Goal: Communication & Community: Share content

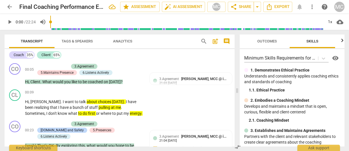
scroll to position [135, 0]
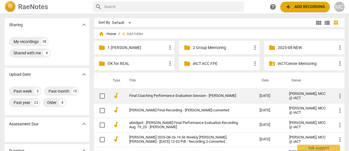
click at [171, 96] on link "Final Coaching Performance Evaluation Session - [PERSON_NAME]" at bounding box center [184, 95] width 110 height 4
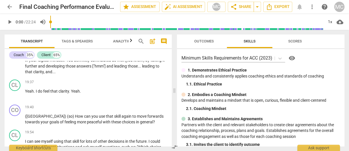
scroll to position [2091, 0]
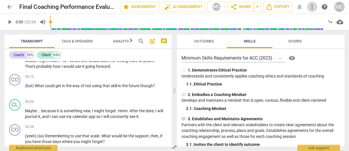
click at [313, 7] on span "more_vert" at bounding box center [312, 6] width 7 height 7
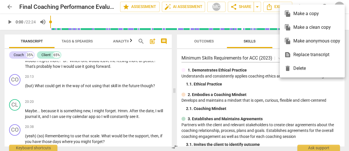
click at [316, 26] on div "file_copy Make a clean copy" at bounding box center [312, 27] width 56 height 14
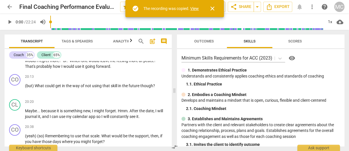
click at [194, 8] on link "View" at bounding box center [194, 8] width 9 height 5
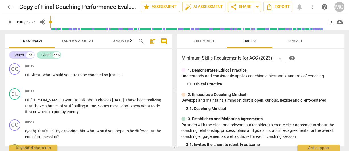
click at [244, 6] on span "share Share" at bounding box center [240, 6] width 21 height 7
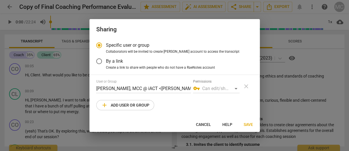
click at [125, 107] on span "add Add user or group" at bounding box center [125, 104] width 48 height 7
radio input "false"
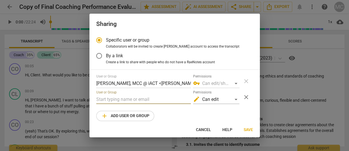
click at [122, 101] on input "text" at bounding box center [143, 99] width 95 height 9
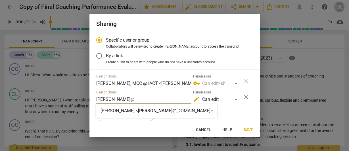
type input "heidi@"
click at [138, 109] on span "heidi@" at bounding box center [157, 110] width 38 height 5
radio input "false"
type input "Heidi Fishbein <heidi@iactcenter.com>"
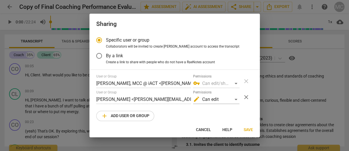
click at [247, 127] on span "Save" at bounding box center [248, 130] width 9 height 6
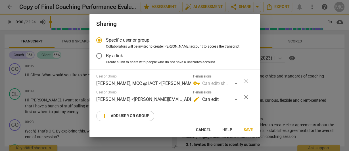
radio input "false"
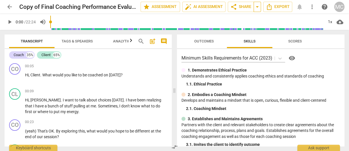
click at [257, 5] on span "arrow_drop_down" at bounding box center [257, 6] width 7 height 7
click at [241, 21] on div "link Copy link" at bounding box center [236, 17] width 50 height 11
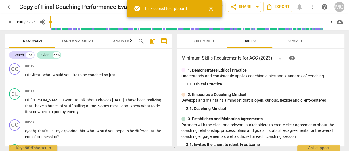
click at [240, 8] on span "share Share" at bounding box center [240, 6] width 21 height 7
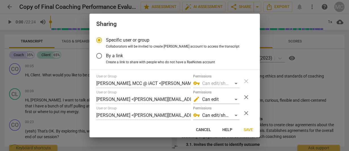
click at [204, 131] on span "Cancel" at bounding box center [203, 130] width 15 height 6
radio input "false"
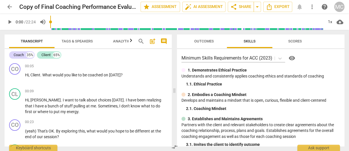
click at [11, 6] on span "arrow_back" at bounding box center [9, 6] width 7 height 7
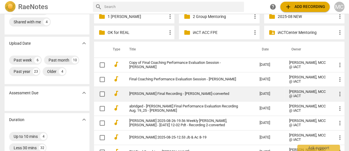
scroll to position [45, 0]
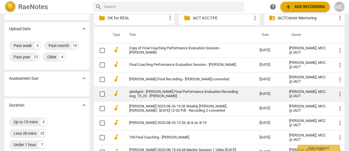
click at [157, 93] on link "abridged - Jody Beagle Final Performance Evaluation Recording Aug. 19_25 - Jody…" at bounding box center [184, 93] width 110 height 9
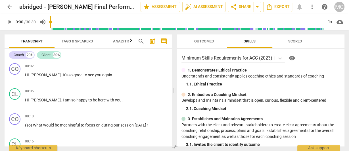
click at [212, 97] on p "Develops and maintains a mindset that is open, curious, flexible and client-cen…" at bounding box center [261, 100] width 159 height 6
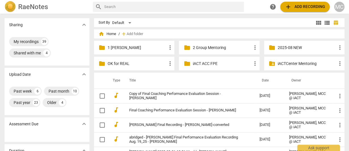
drag, startPoint x: 0, startPoint y: 0, endPoint x: 176, endPoint y: 19, distance: 177.2
click at [176, 19] on div "Sort By Default" at bounding box center [207, 22] width 216 height 9
